Goal: Transaction & Acquisition: Book appointment/travel/reservation

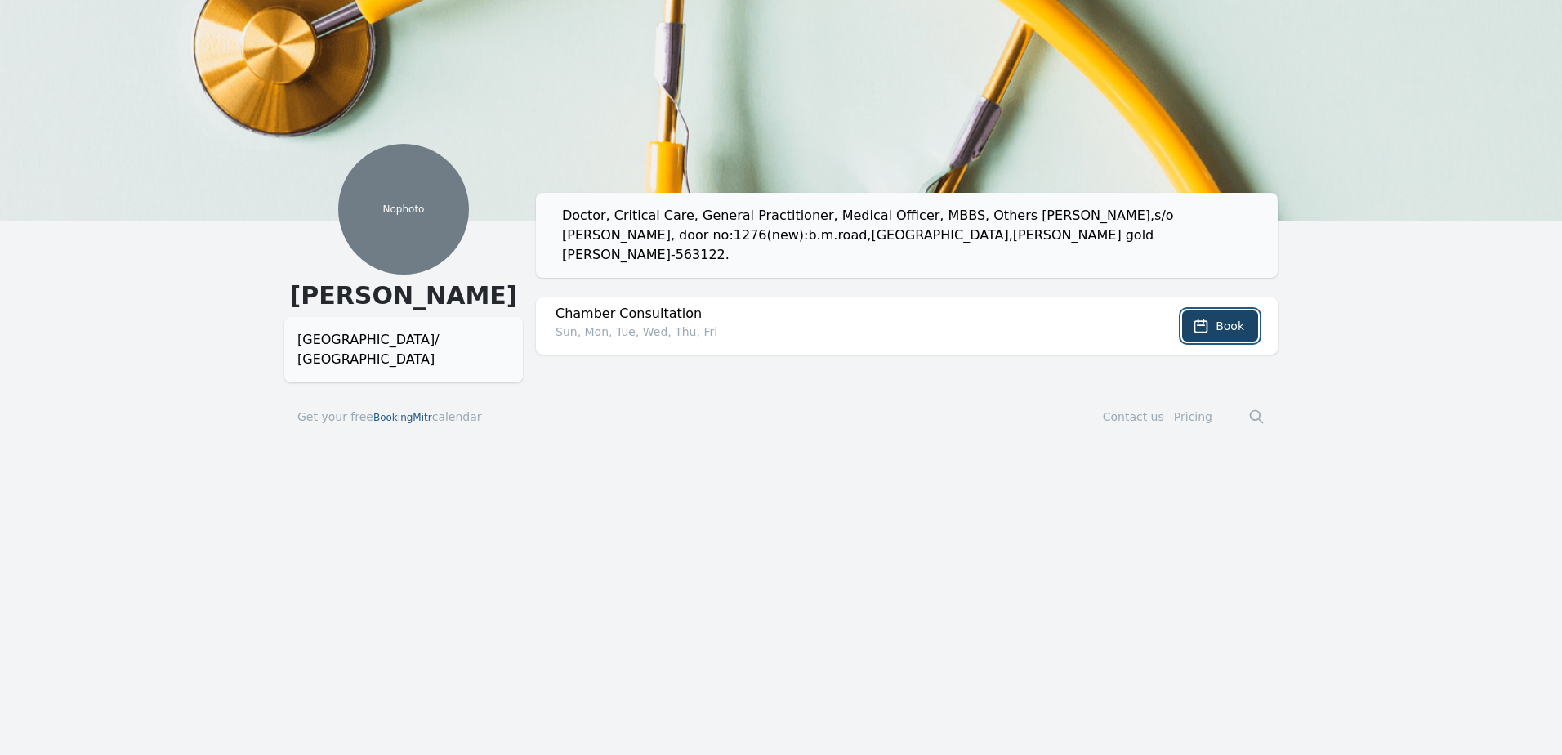
click at [1223, 318] on span "Book" at bounding box center [1229, 326] width 29 height 16
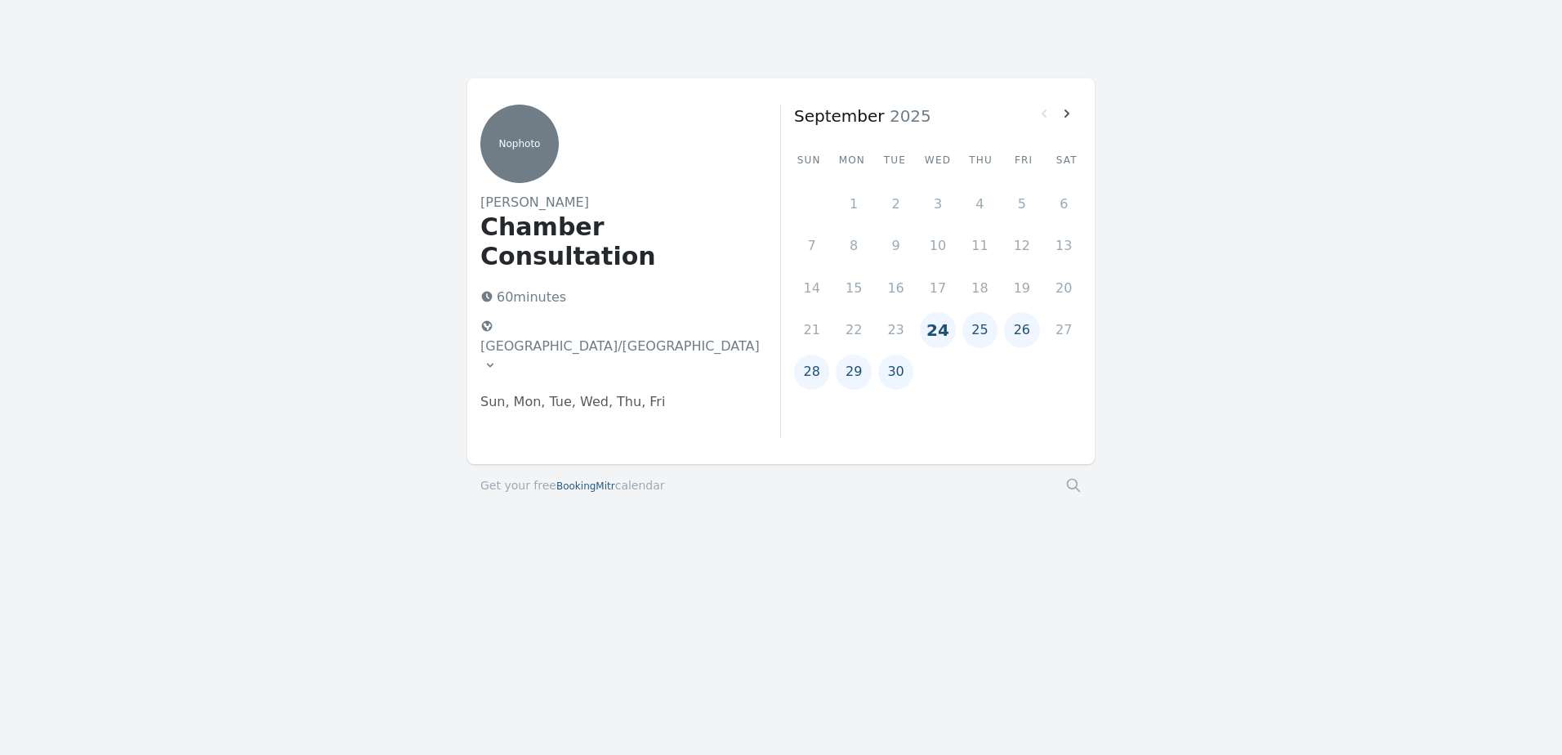
click at [975, 329] on button "25" at bounding box center [979, 329] width 35 height 35
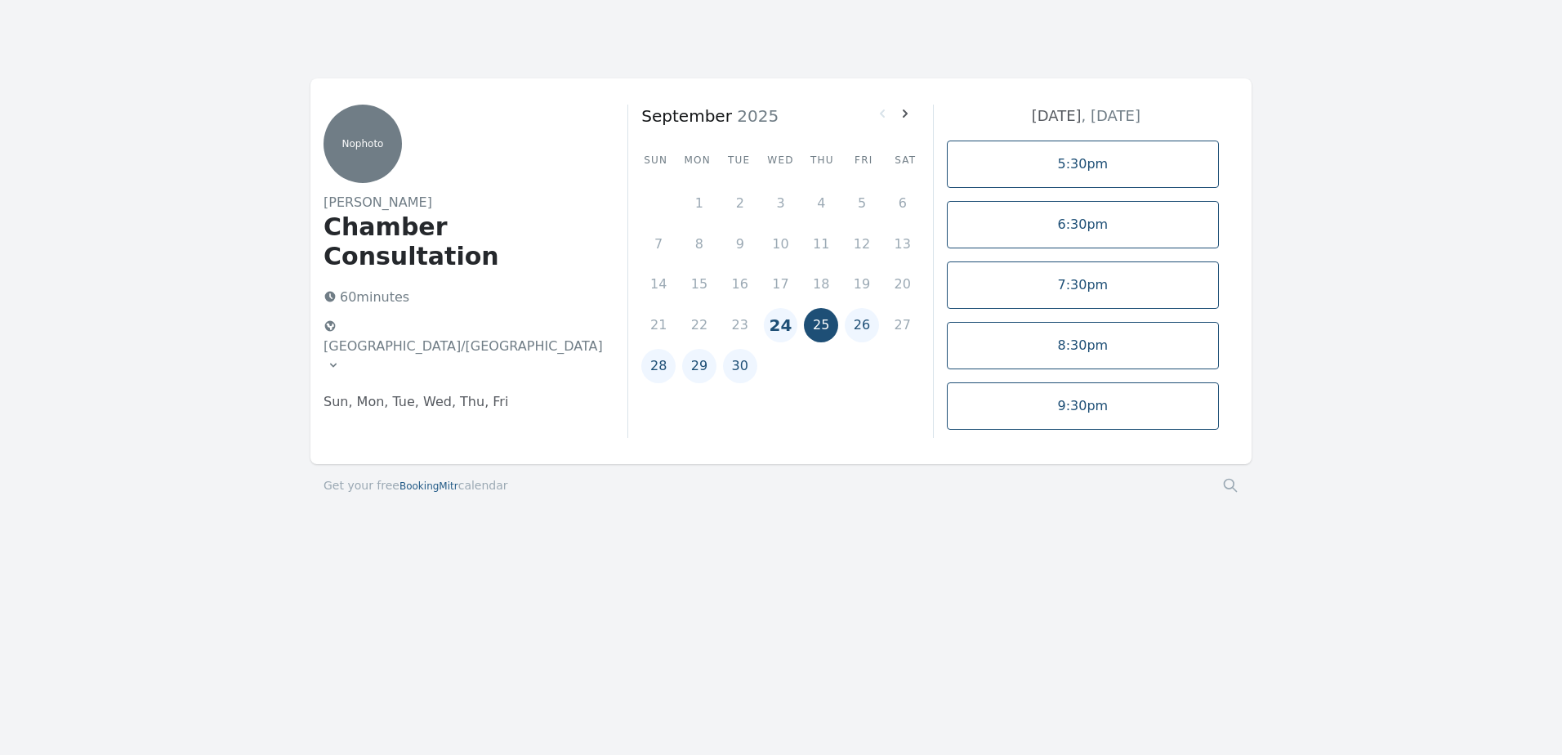
click at [788, 324] on button "24" at bounding box center [781, 325] width 34 height 34
click at [903, 111] on icon at bounding box center [905, 113] width 5 height 8
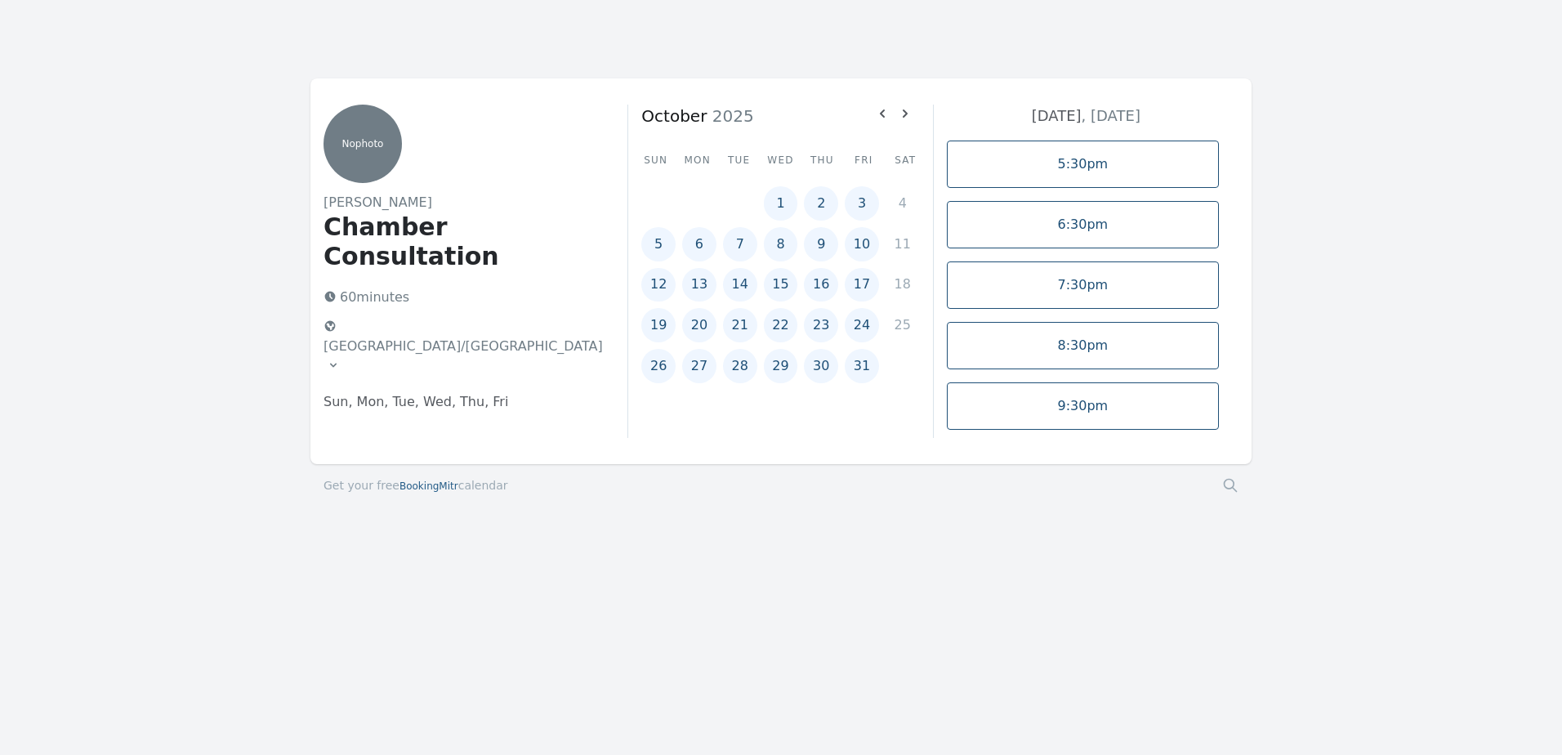
click at [660, 245] on button "5" at bounding box center [658, 244] width 34 height 34
click at [694, 244] on button "6" at bounding box center [699, 244] width 34 height 34
click at [737, 248] on button "7" at bounding box center [740, 244] width 34 height 34
click at [776, 242] on button "8" at bounding box center [781, 244] width 34 height 34
click at [815, 239] on button "9" at bounding box center [821, 244] width 34 height 34
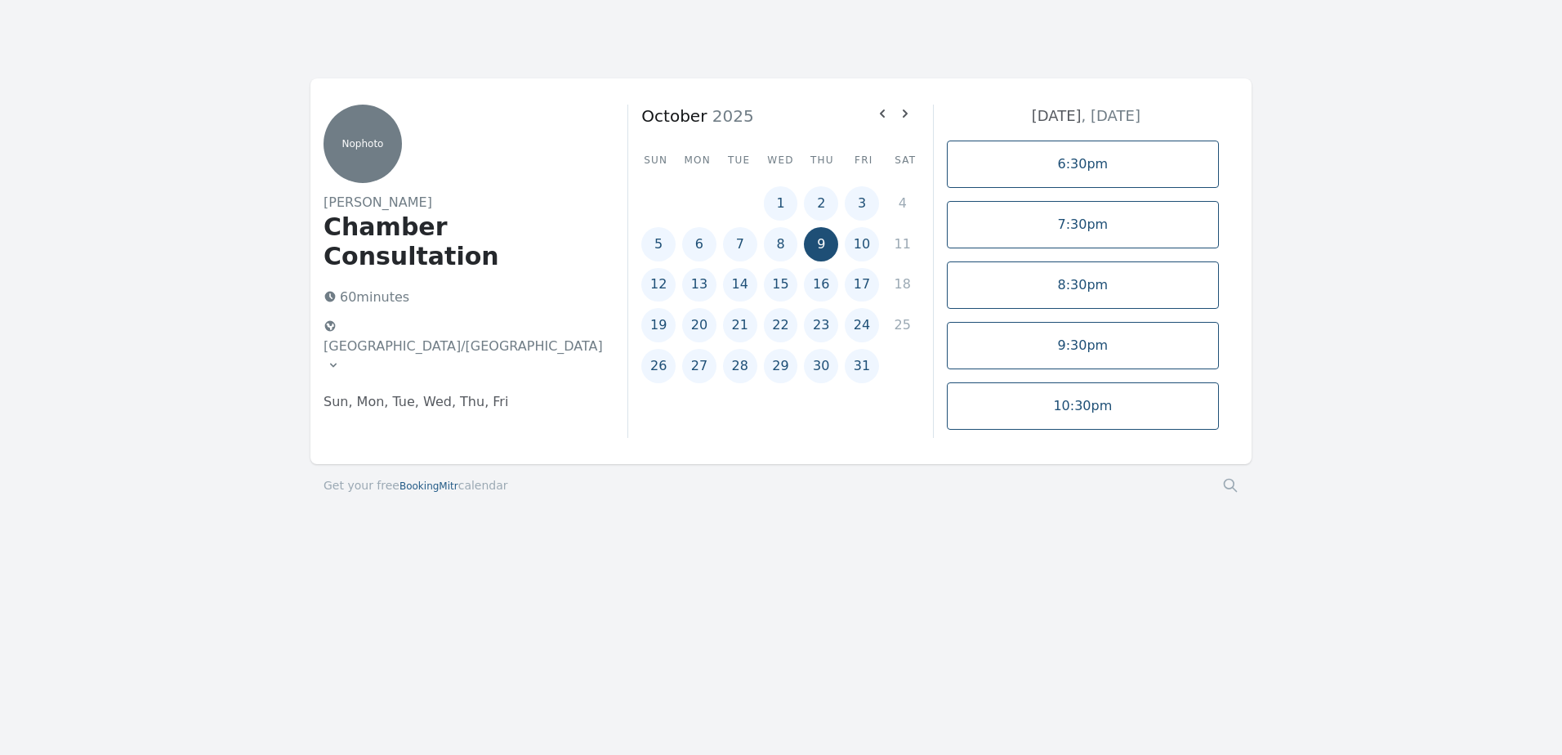
click at [774, 244] on button "8" at bounding box center [781, 244] width 34 height 34
click at [741, 248] on button "7" at bounding box center [740, 244] width 34 height 34
click at [781, 199] on button "1" at bounding box center [781, 203] width 34 height 34
click at [830, 205] on button "2" at bounding box center [821, 203] width 34 height 34
click at [867, 198] on button "3" at bounding box center [862, 203] width 34 height 34
